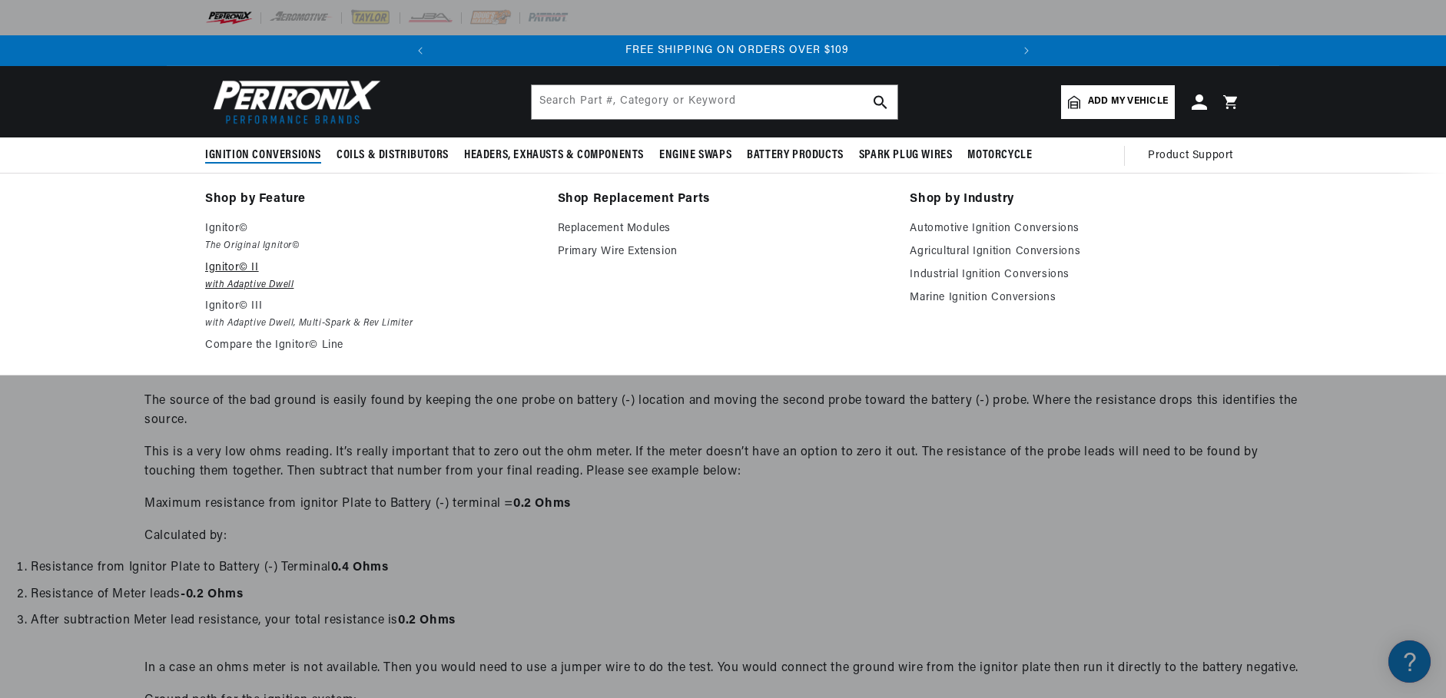
scroll to position [0, 574]
click at [263, 274] on p "Ignitor© II" at bounding box center [370, 268] width 331 height 18
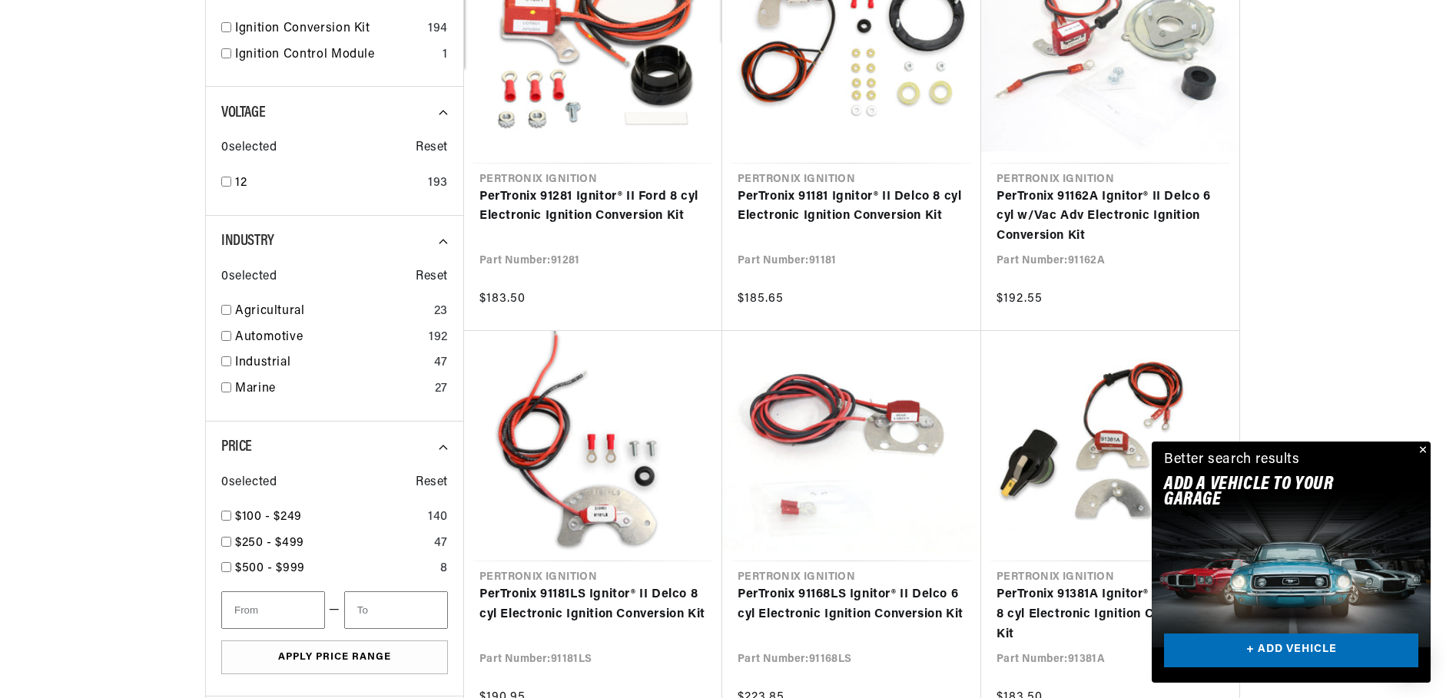
scroll to position [538, 0]
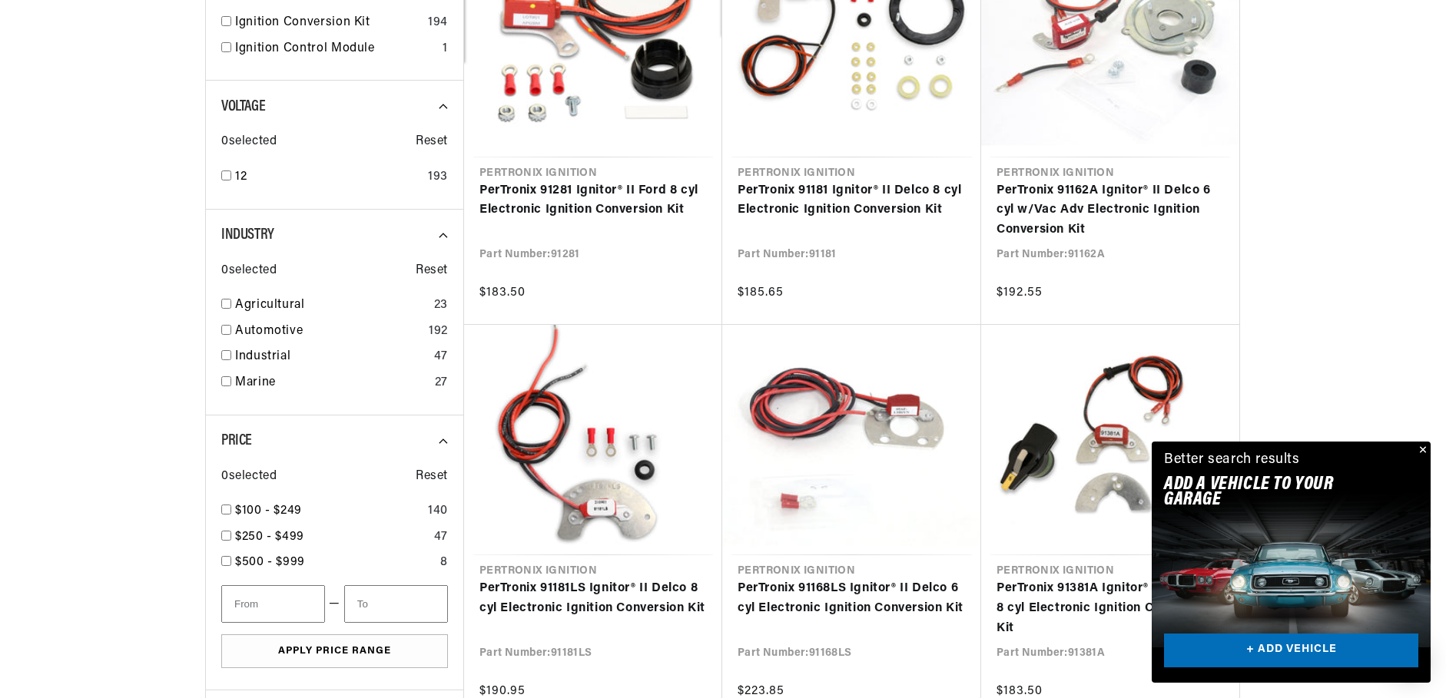
click at [1421, 449] on button "Close" at bounding box center [1421, 451] width 18 height 18
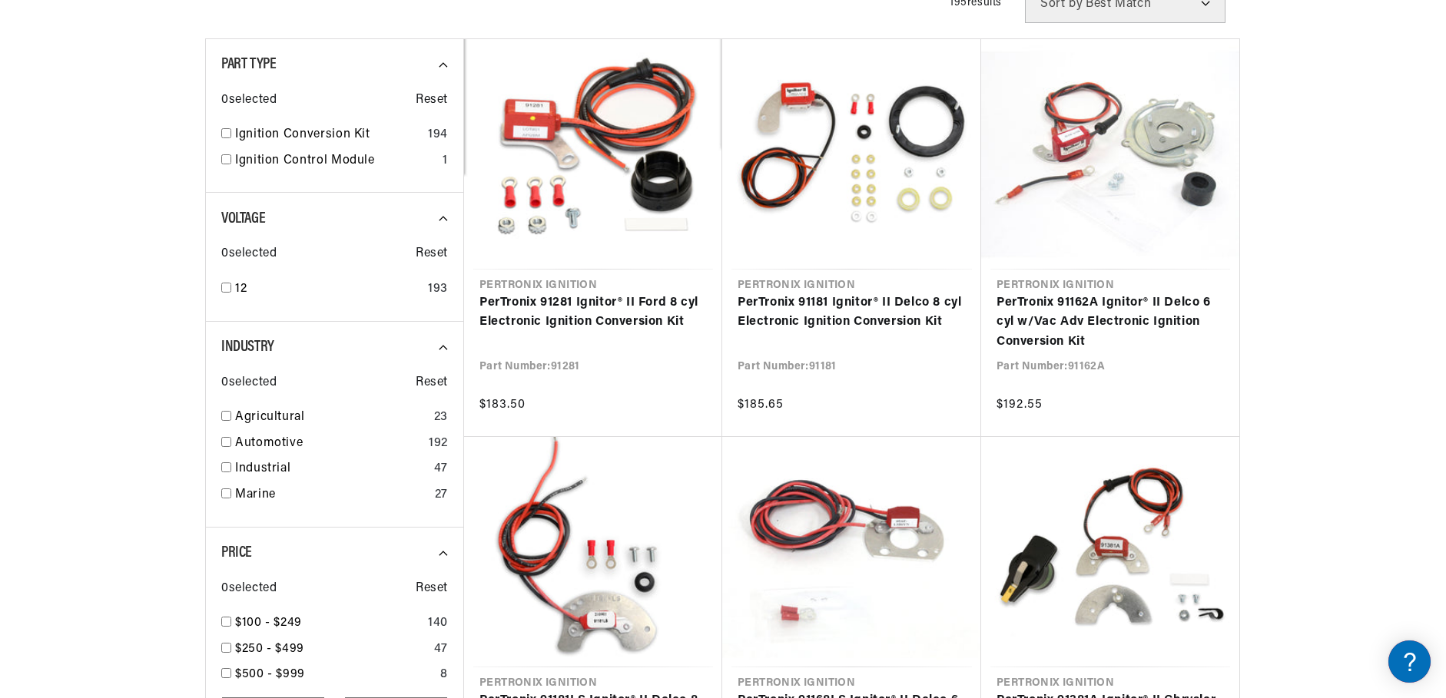
scroll to position [461, 0]
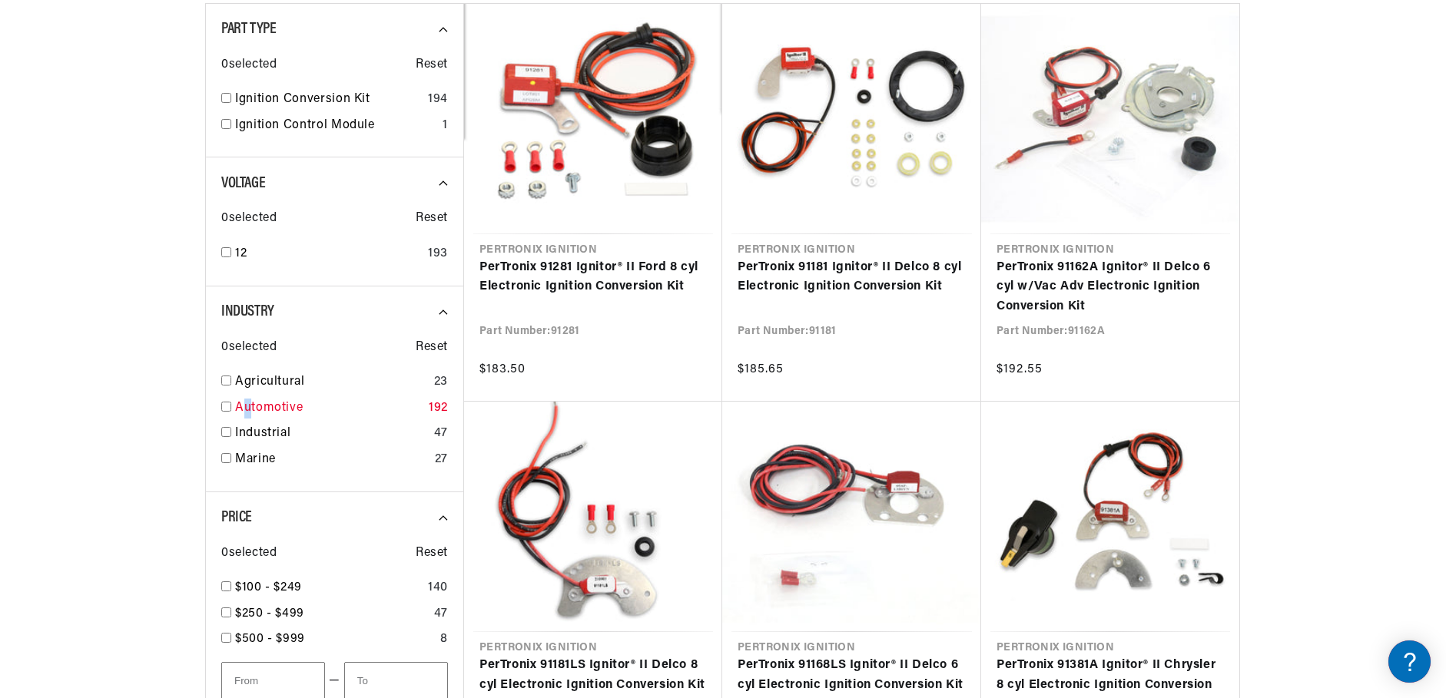
click at [247, 406] on link "Automotive" at bounding box center [328, 409] width 187 height 20
checkbox input "true"
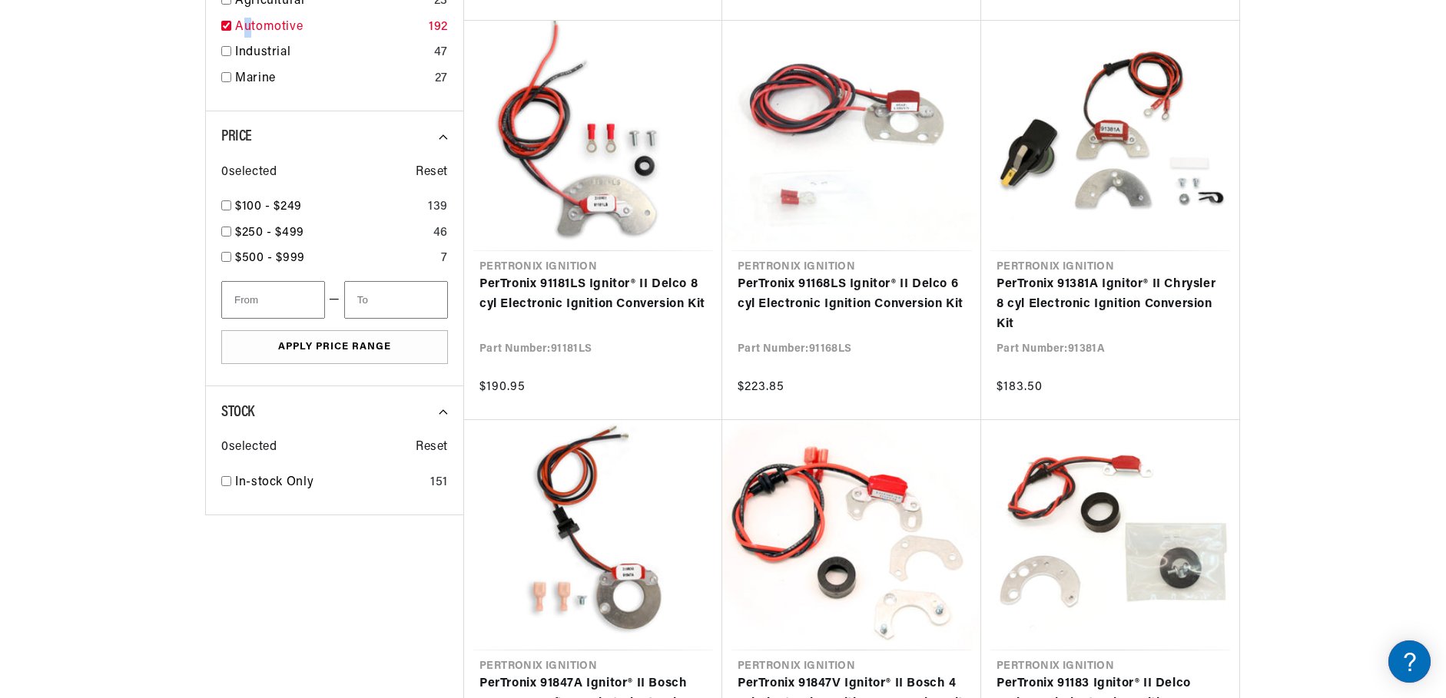
scroll to position [845, 0]
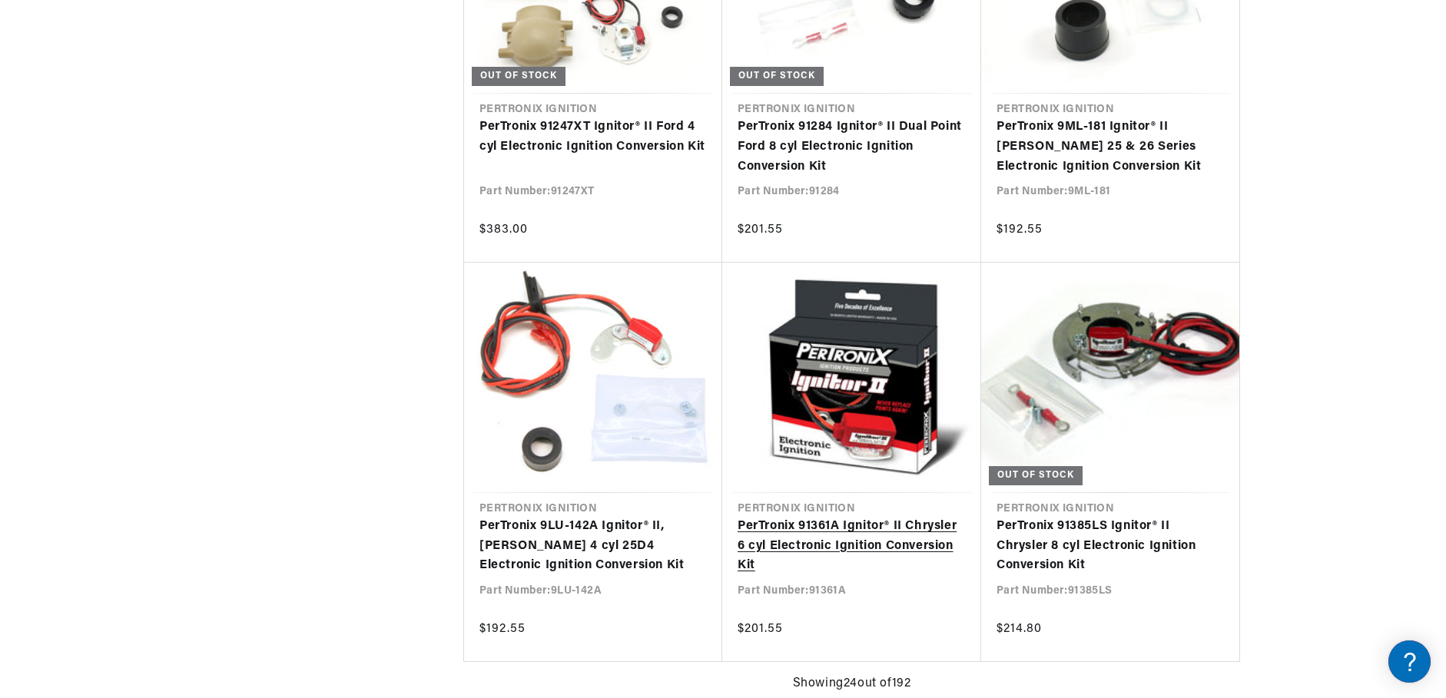
scroll to position [0, 574]
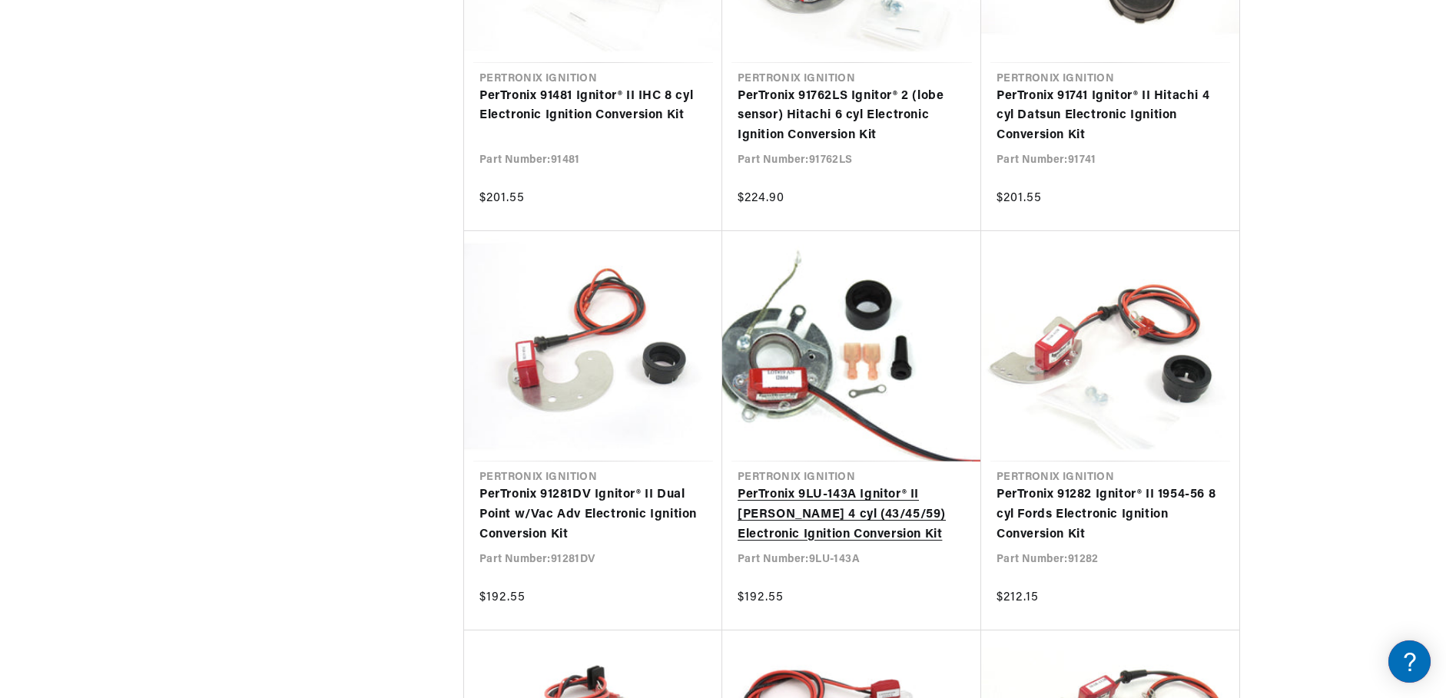
scroll to position [0, 574]
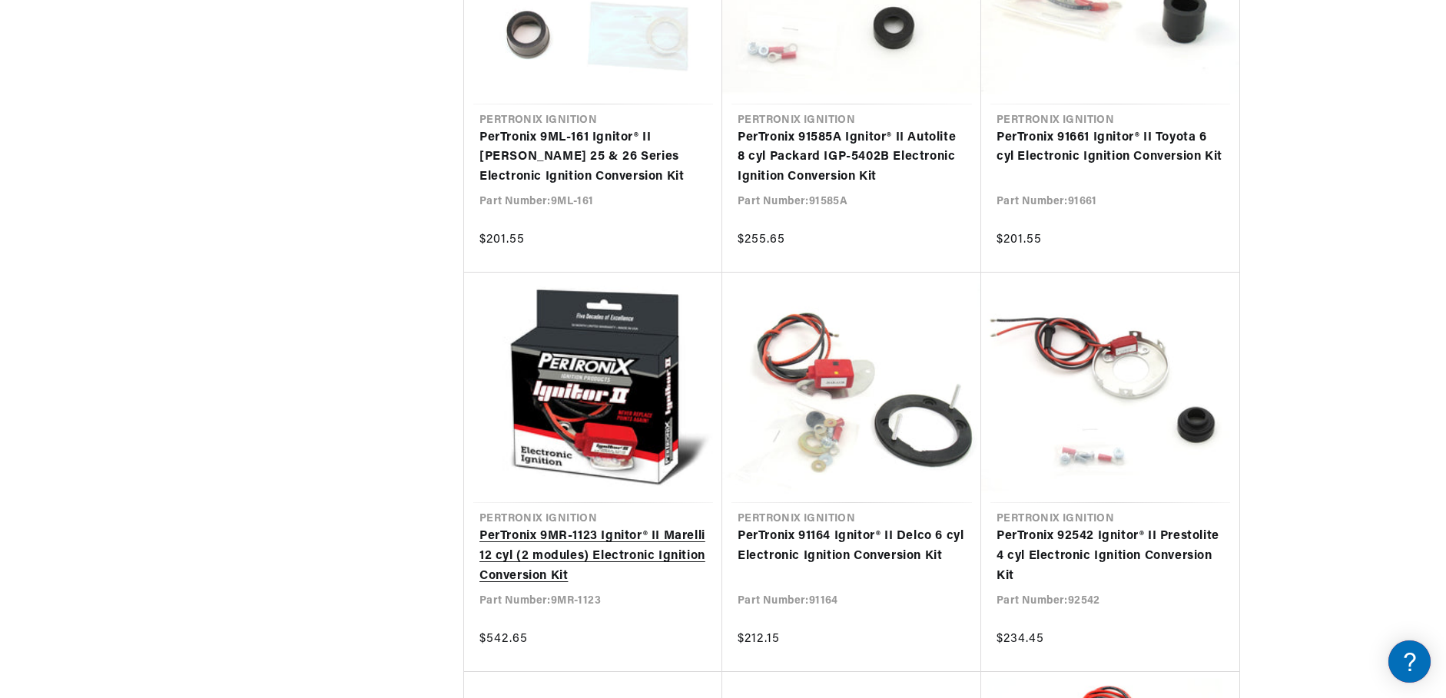
click at [563, 555] on link "PerTronix 9MR-1123 Ignitor® II Marelli 12 cyl (2 modules) Electronic Ignition C…" at bounding box center [592, 556] width 227 height 59
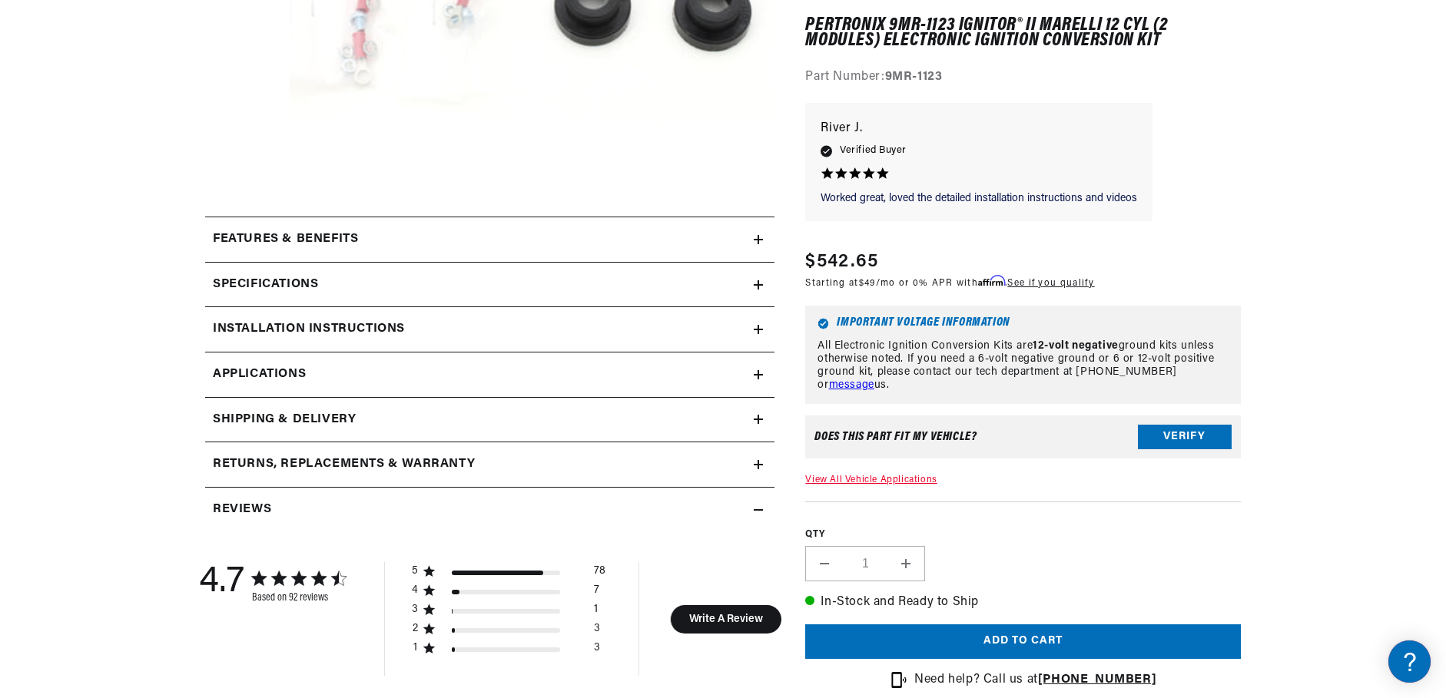
scroll to position [0, 574]
click at [760, 373] on icon at bounding box center [758, 374] width 9 height 9
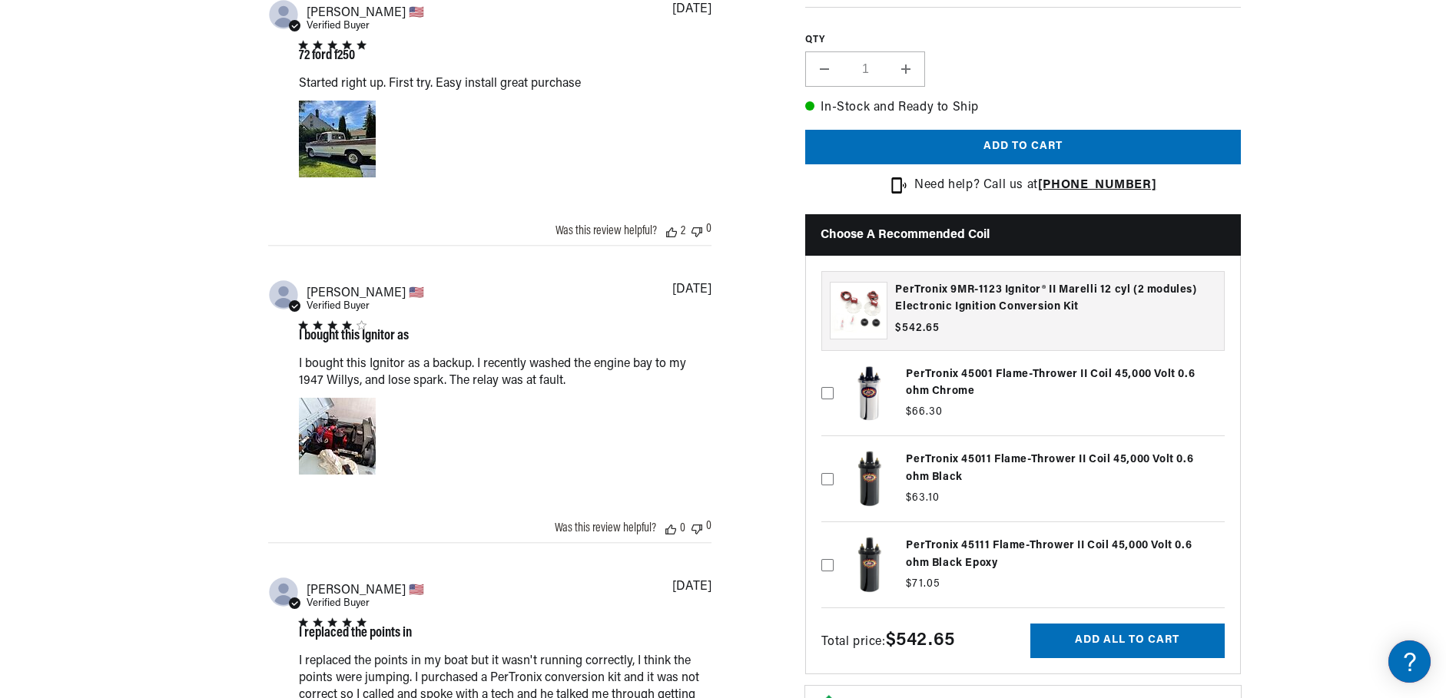
scroll to position [1690, 0]
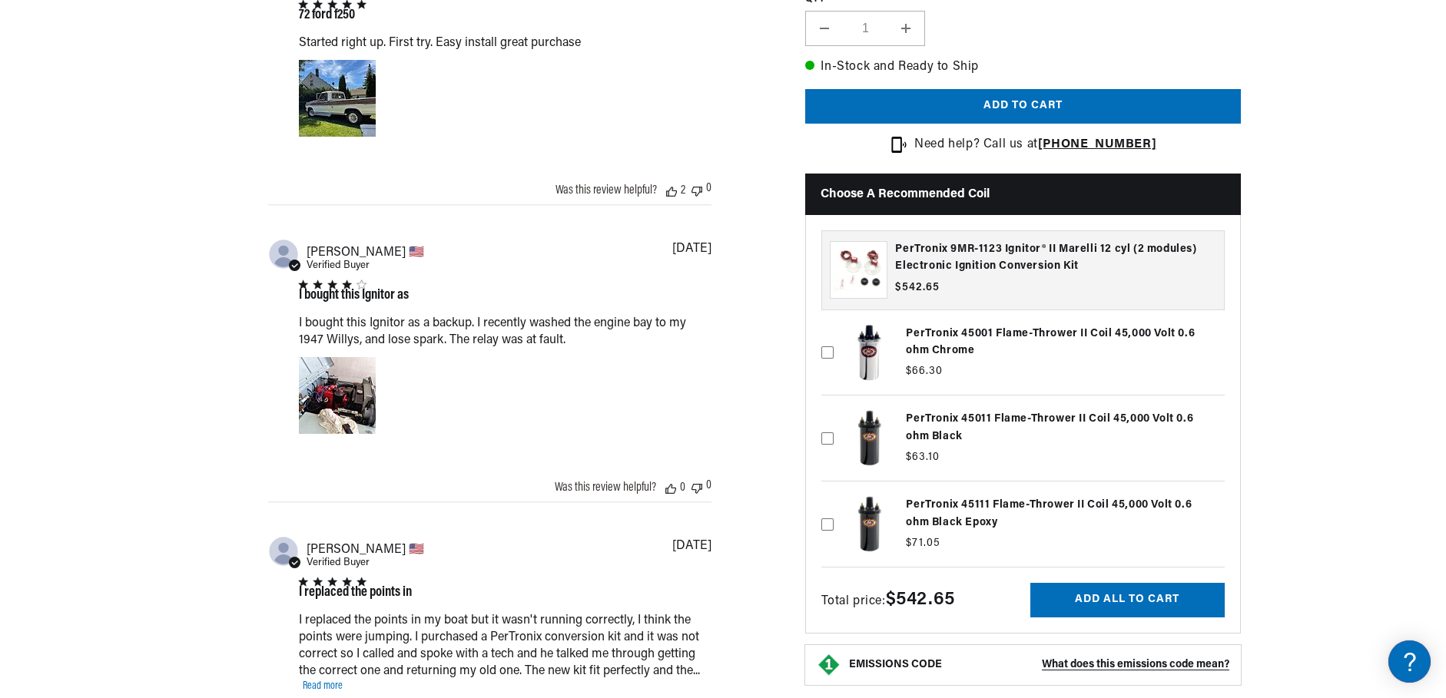
click at [929, 340] on label at bounding box center [1022, 353] width 403 height 78
click at [833, 334] on input "checkbox" at bounding box center [827, 328] width 12 height 12
click at [929, 340] on label at bounding box center [1022, 353] width 403 height 78
click at [833, 334] on input "checkbox" at bounding box center [827, 328] width 12 height 12
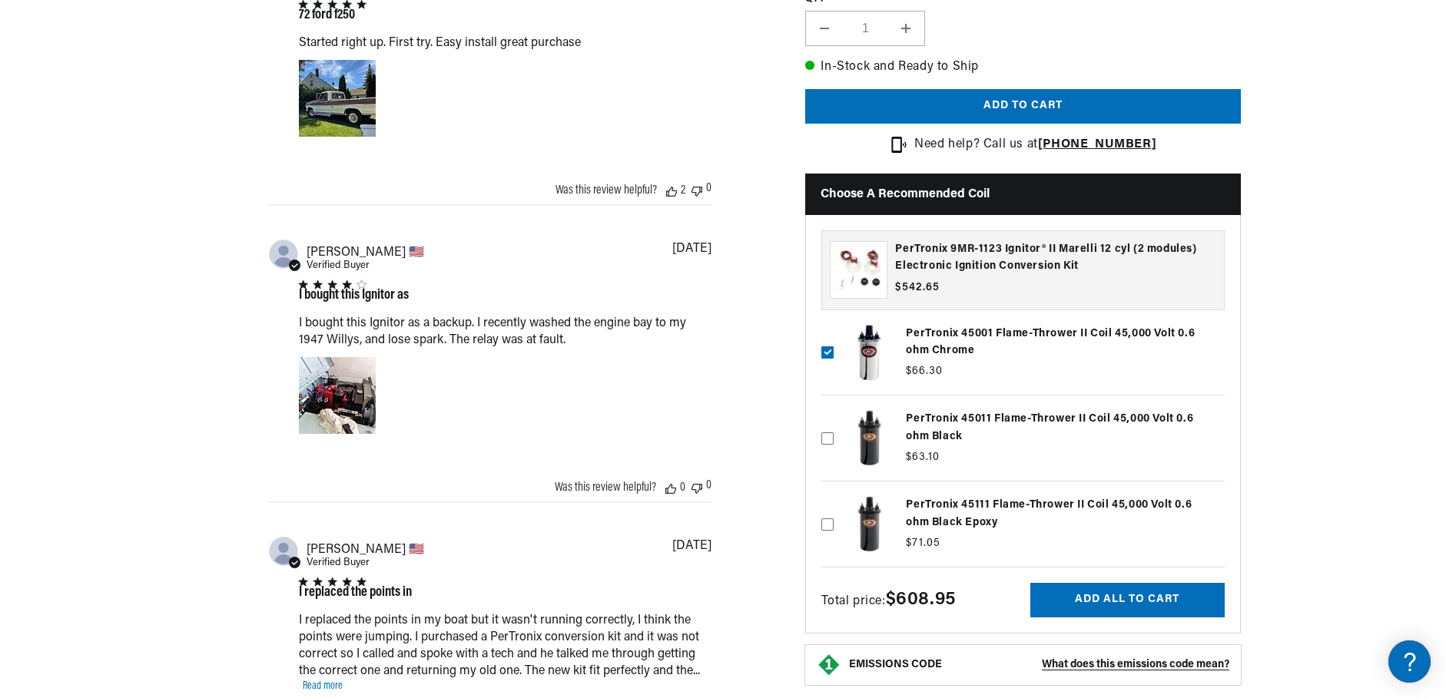
checkbox input "false"
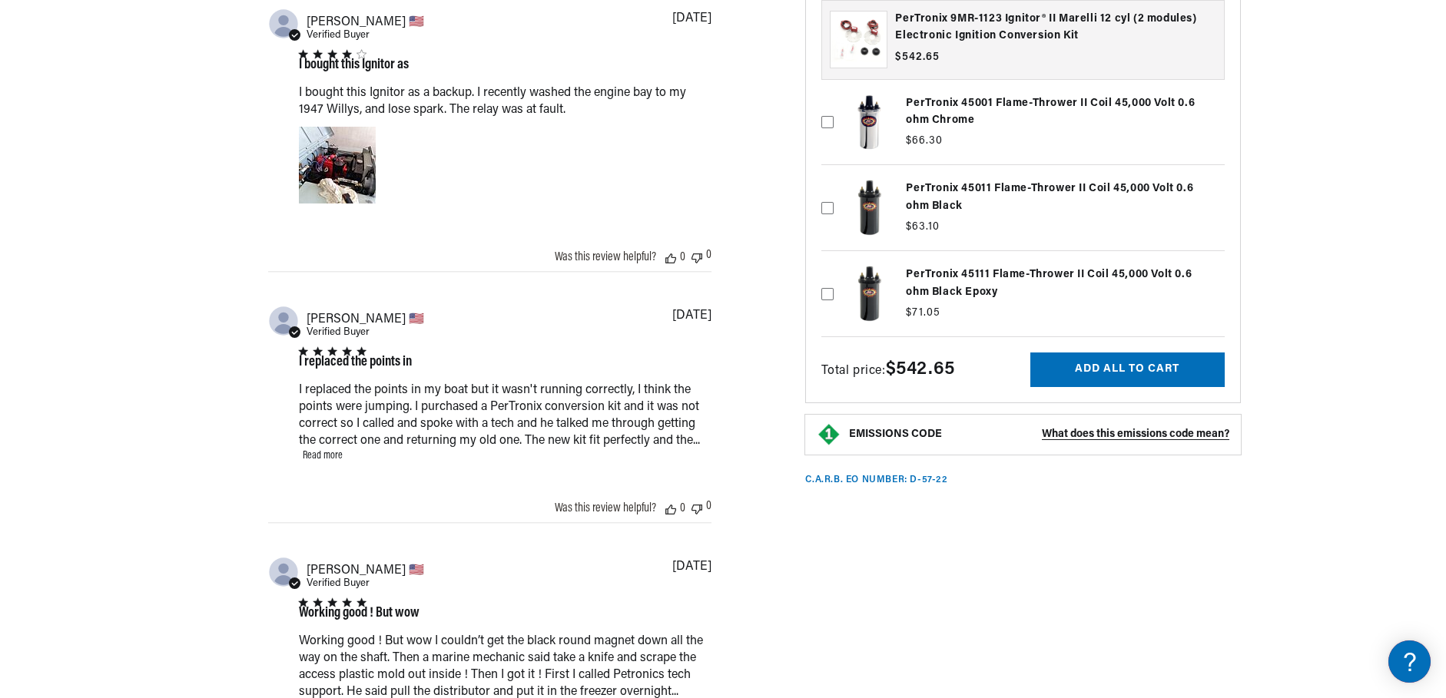
scroll to position [0, 0]
click at [330, 462] on link "Read more" at bounding box center [323, 456] width 40 height 12
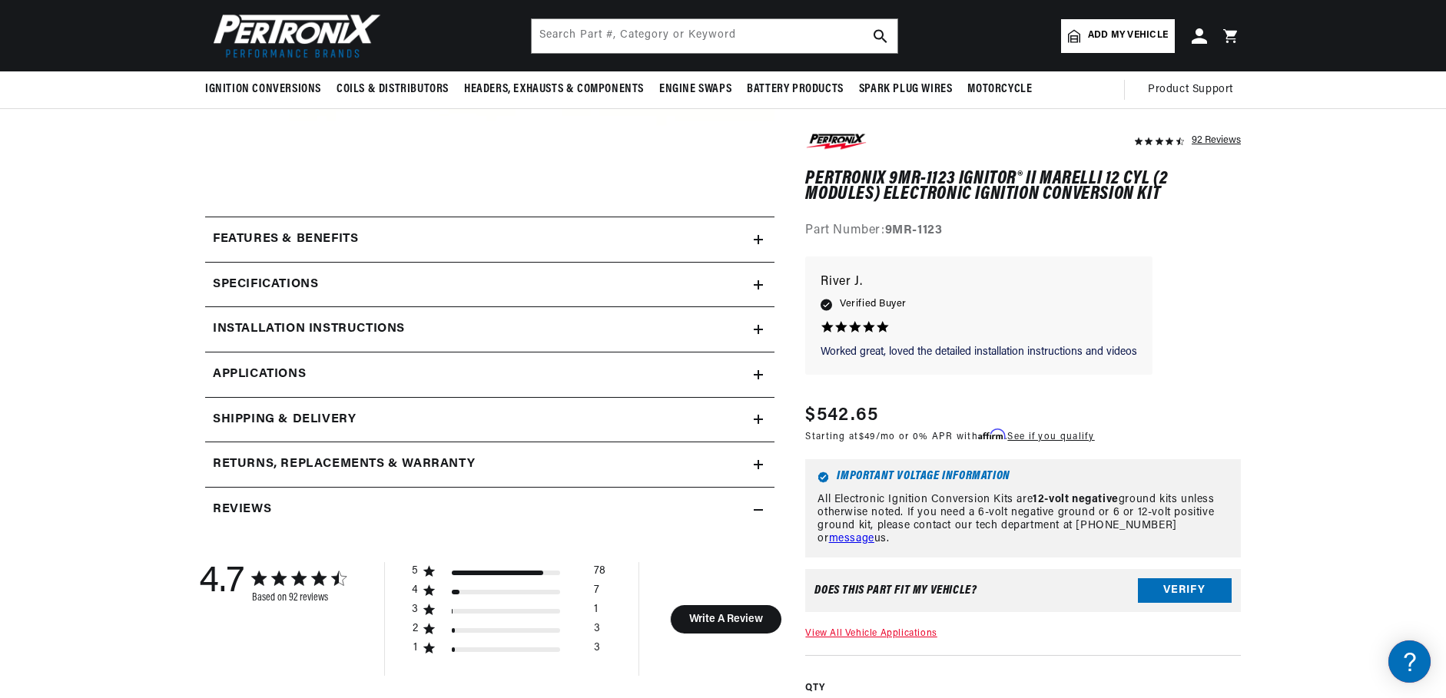
scroll to position [461, 0]
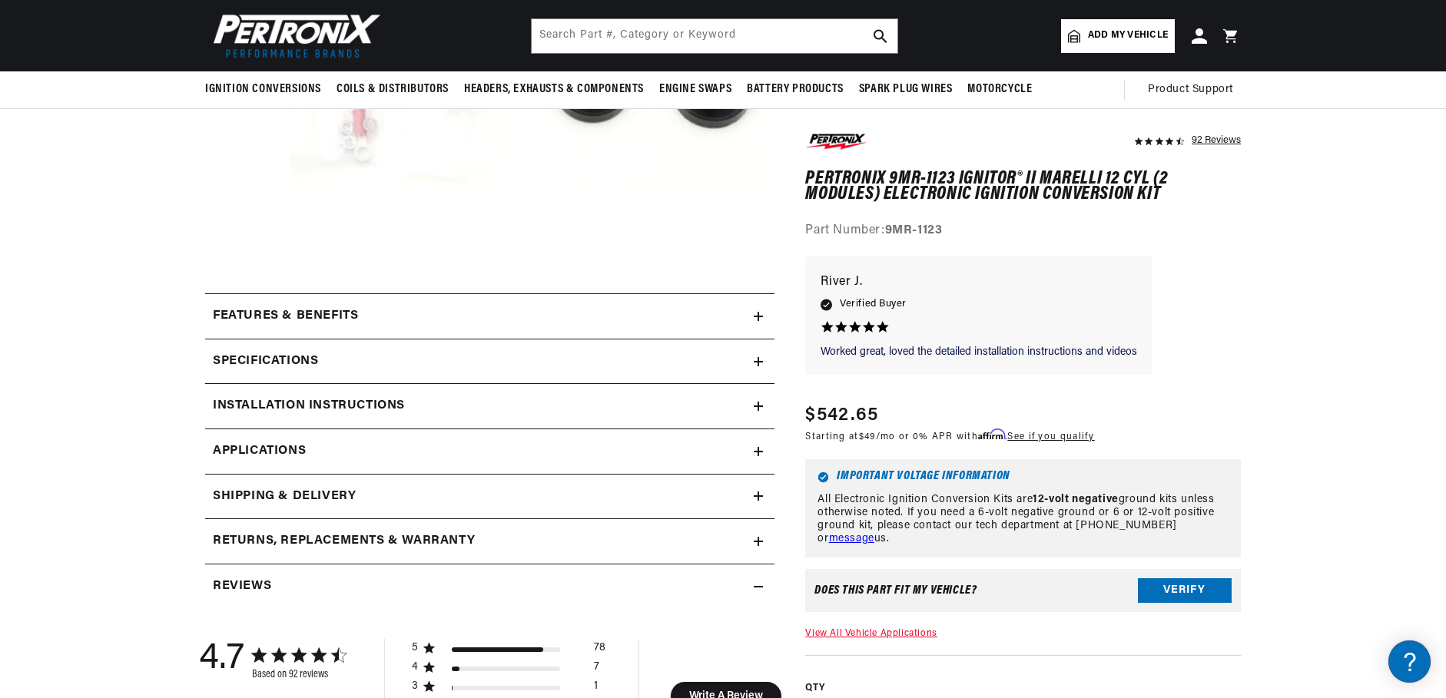
click at [358, 326] on h2 "Installation instructions" at bounding box center [285, 316] width 145 height 20
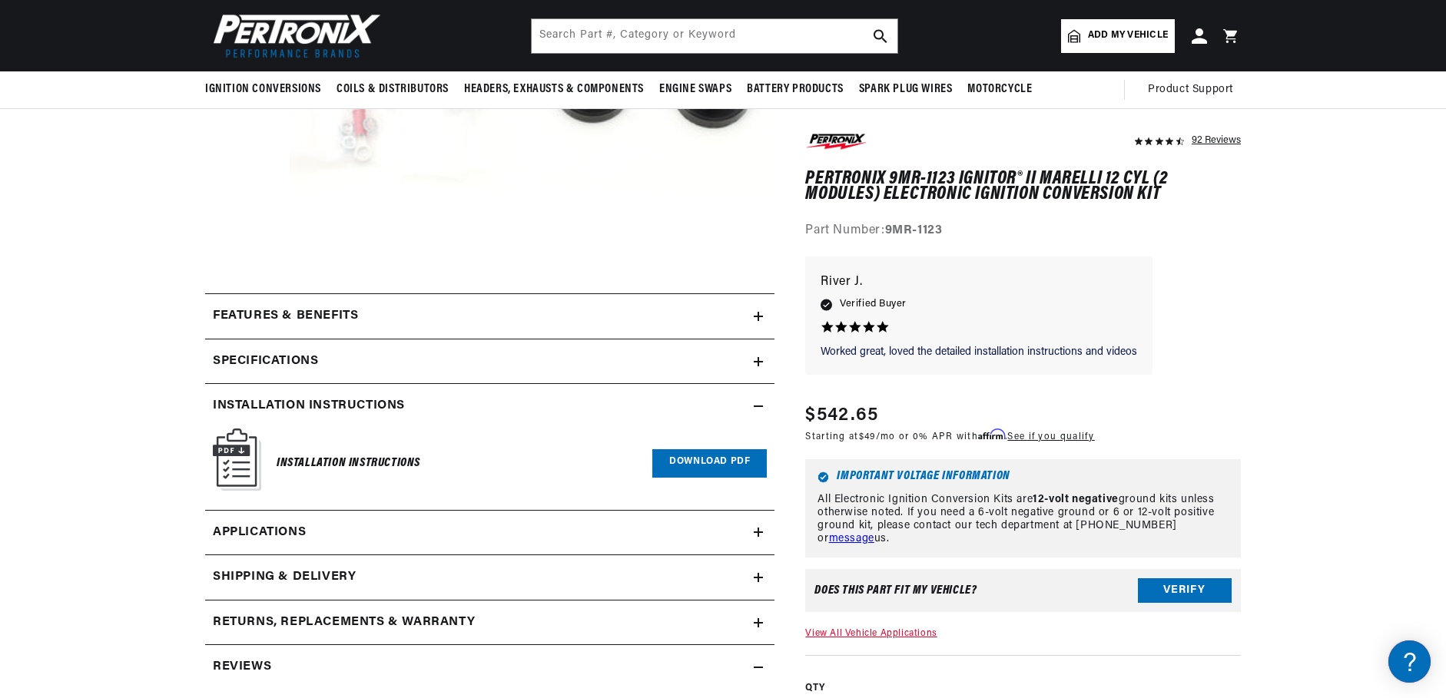
click at [678, 463] on link "Download PDF" at bounding box center [709, 463] width 114 height 28
